Goal: Find contact information: Find contact information

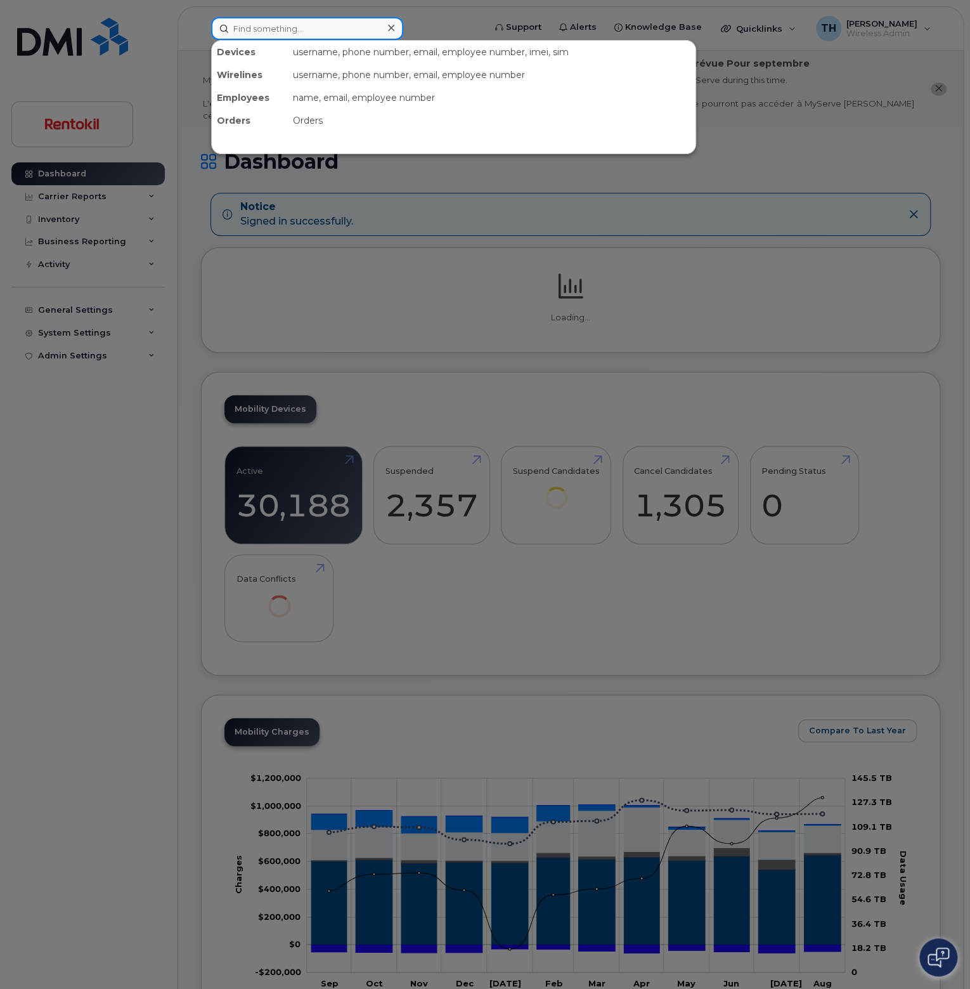
click at [297, 36] on input at bounding box center [307, 28] width 192 height 23
paste input "[PERSON_NAME]"
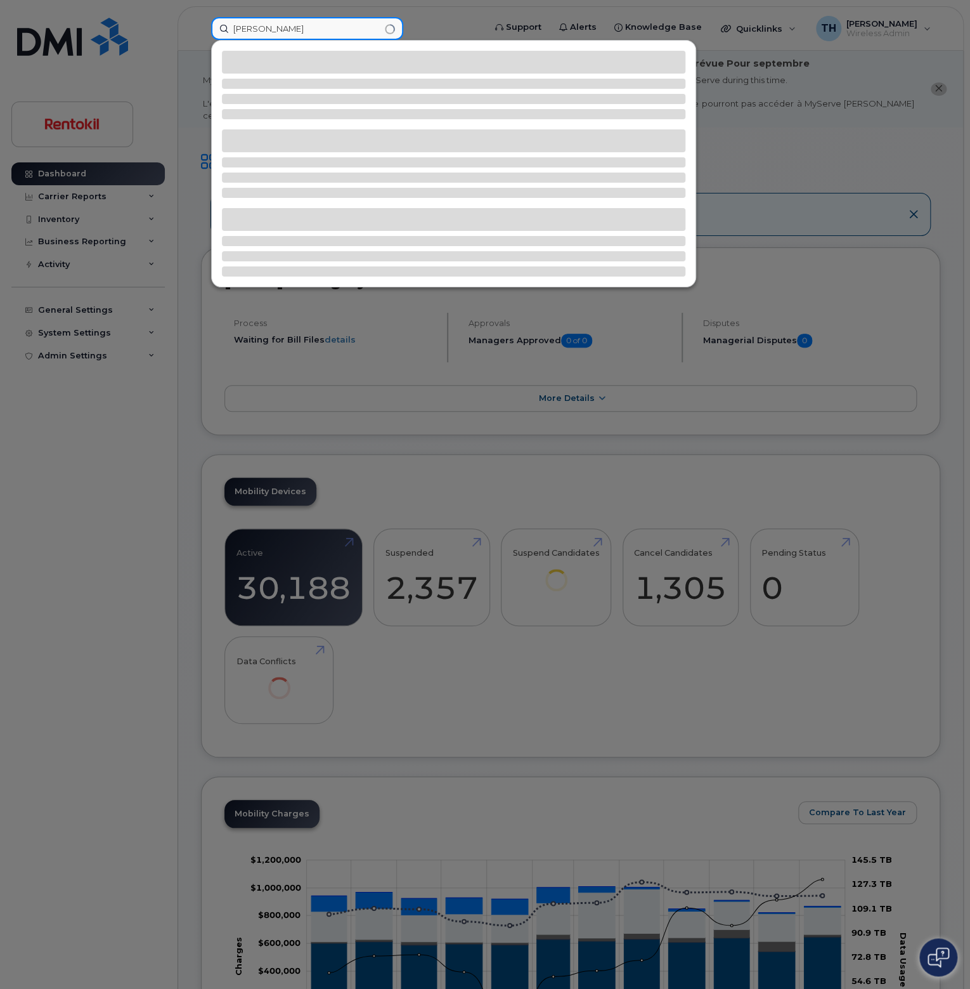
click at [341, 30] on input "[PERSON_NAME]" at bounding box center [307, 28] width 192 height 23
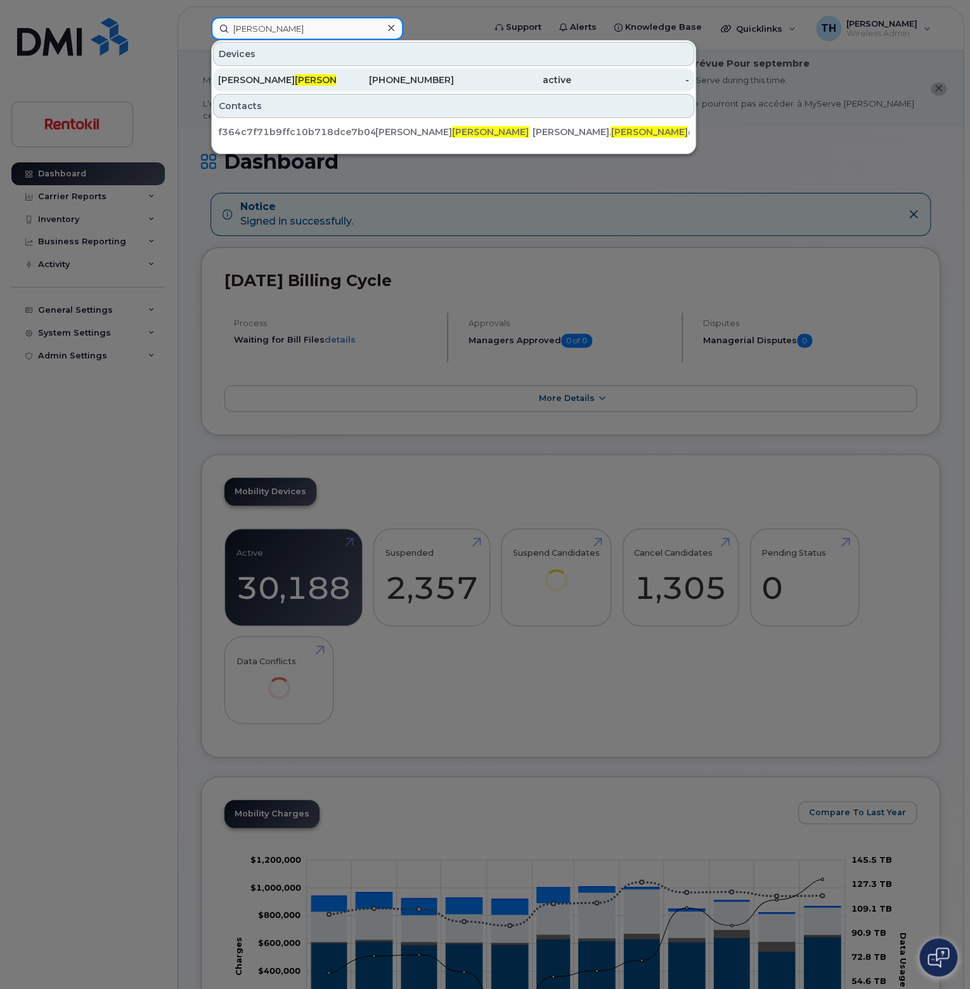
type input "[PERSON_NAME]"
click at [351, 74] on div "[PHONE_NUMBER]" at bounding box center [395, 80] width 118 height 13
